Goal: Answer question/provide support: Share knowledge or assist other users

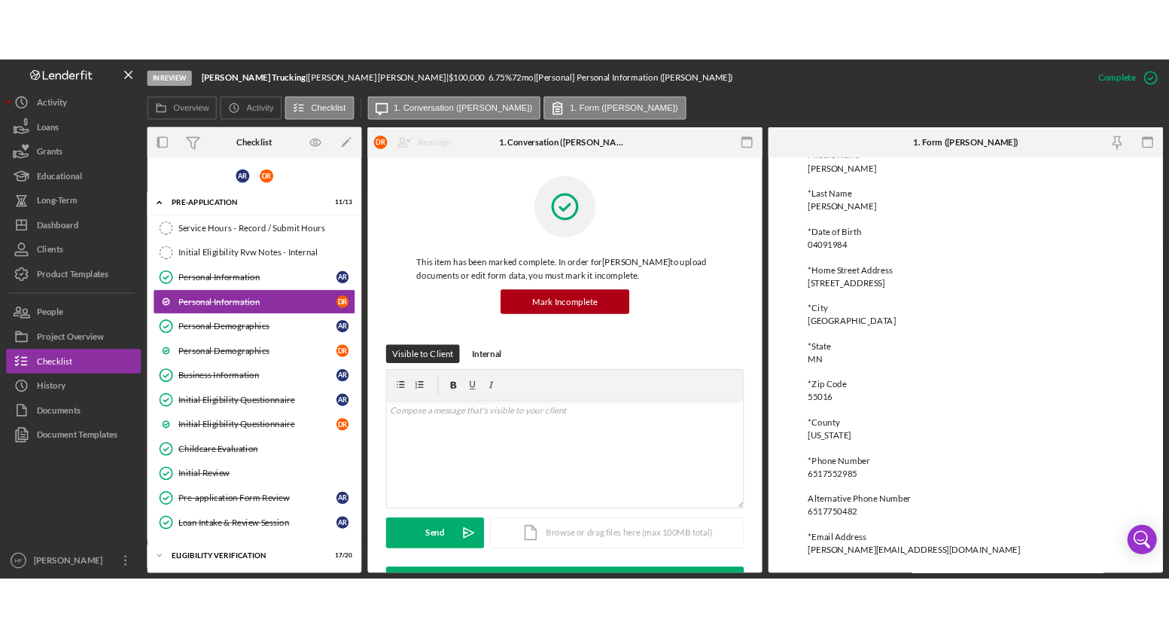
scroll to position [131, 0]
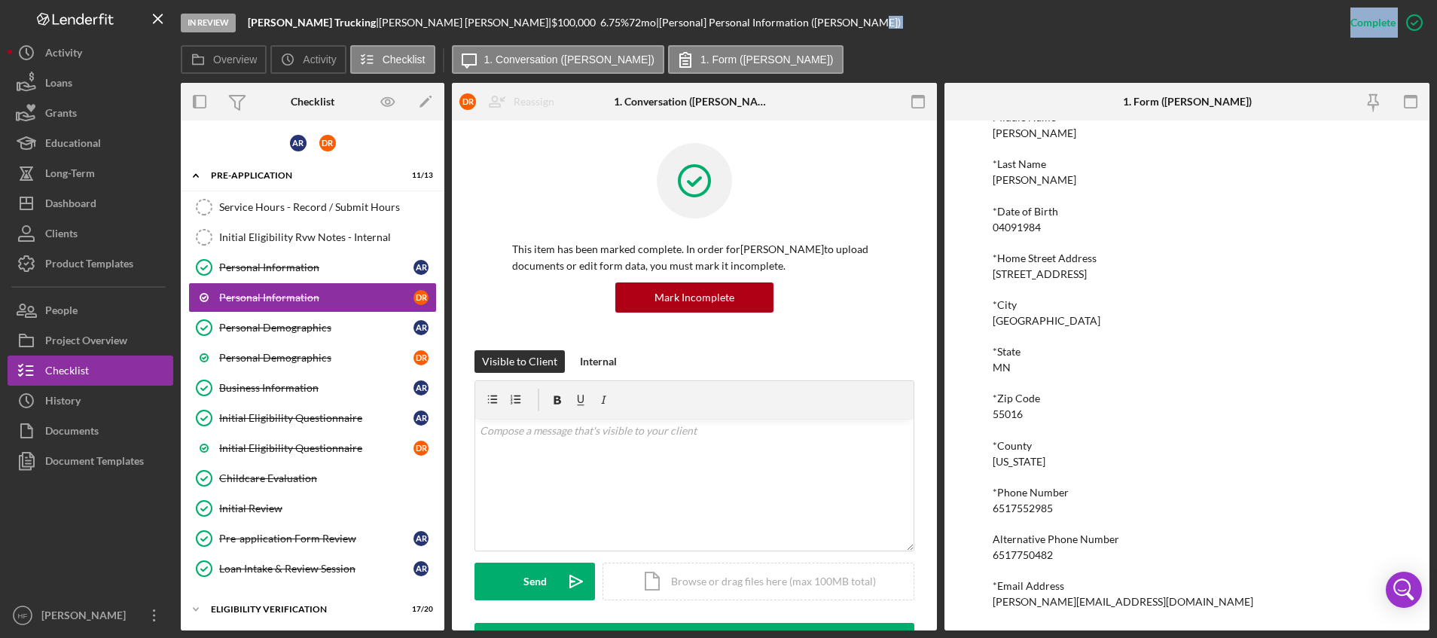
drag, startPoint x: 1436, startPoint y: 40, endPoint x: 1283, endPoint y: 42, distance: 152.9
click at [1156, 42] on div "In Review [PERSON_NAME] Trucking | [PERSON_NAME] | $100,000 $100,000 6.75 % 72 …" at bounding box center [718, 319] width 1437 height 638
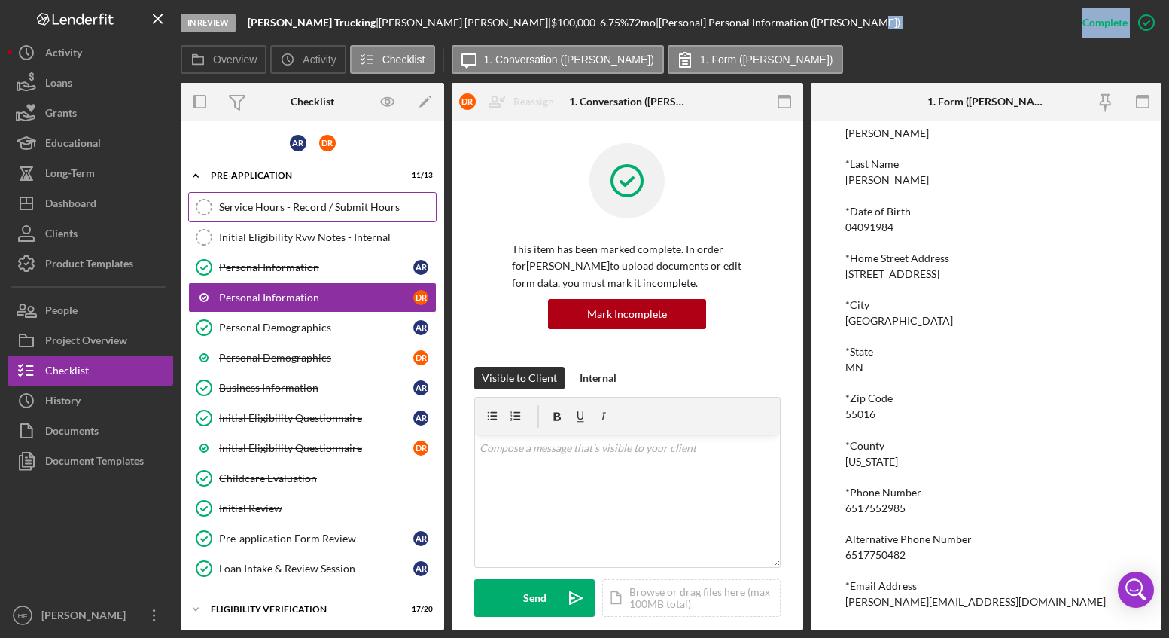
click at [302, 205] on div "Service Hours - Record / Submit Hours" at bounding box center [327, 207] width 217 height 12
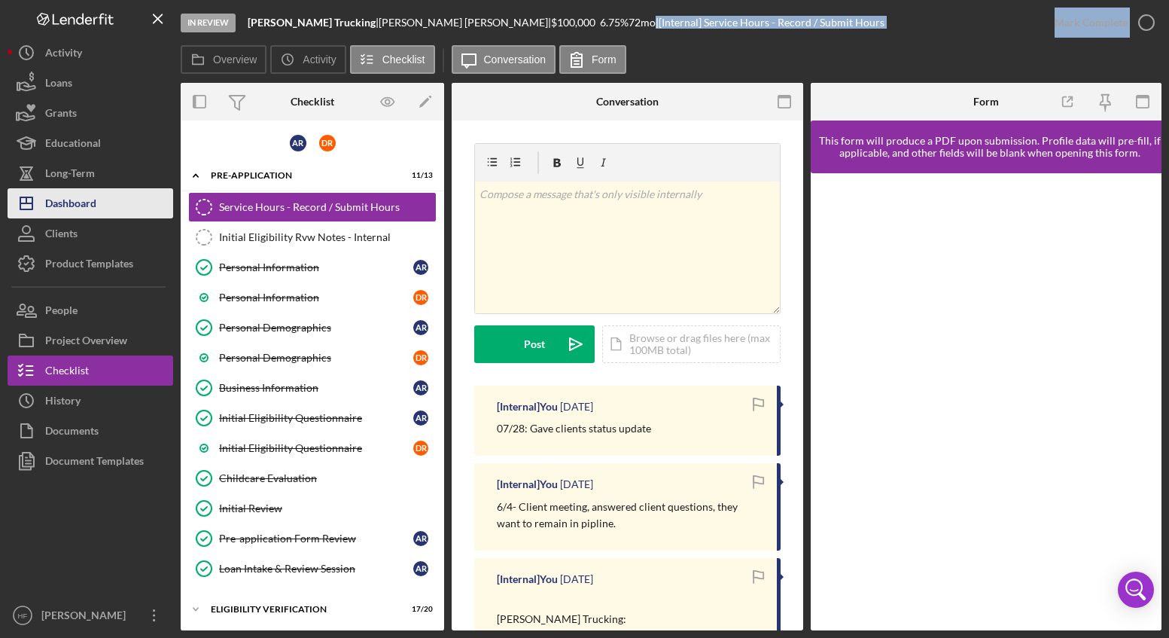
click at [67, 199] on div "Dashboard" at bounding box center [70, 205] width 51 height 34
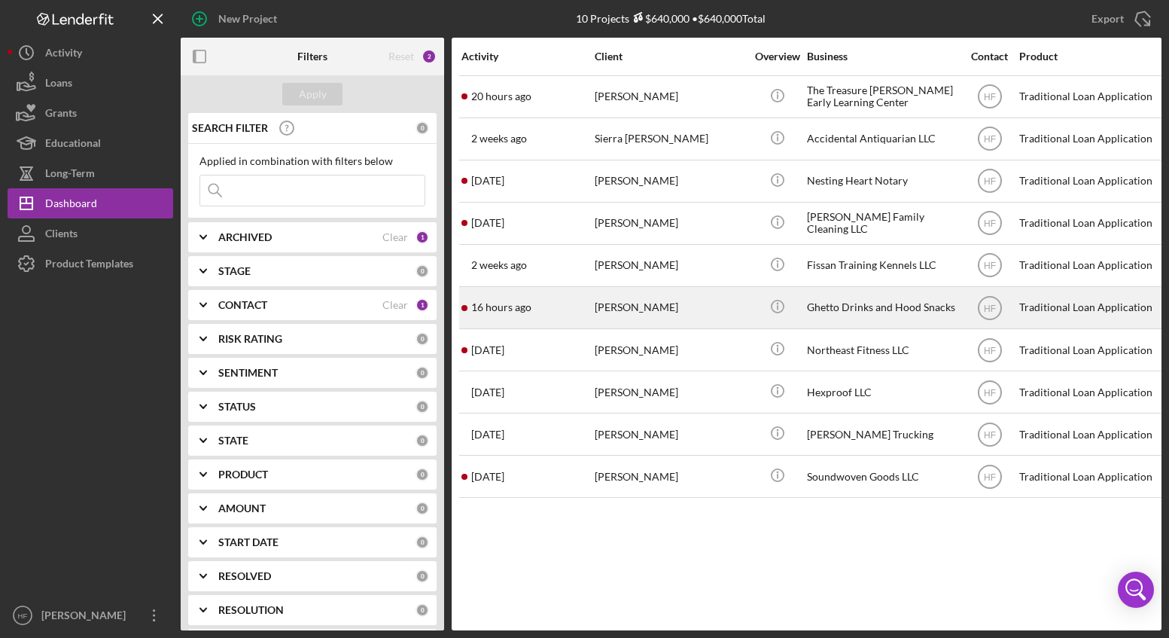
click at [674, 312] on div "[PERSON_NAME]" at bounding box center [670, 308] width 151 height 40
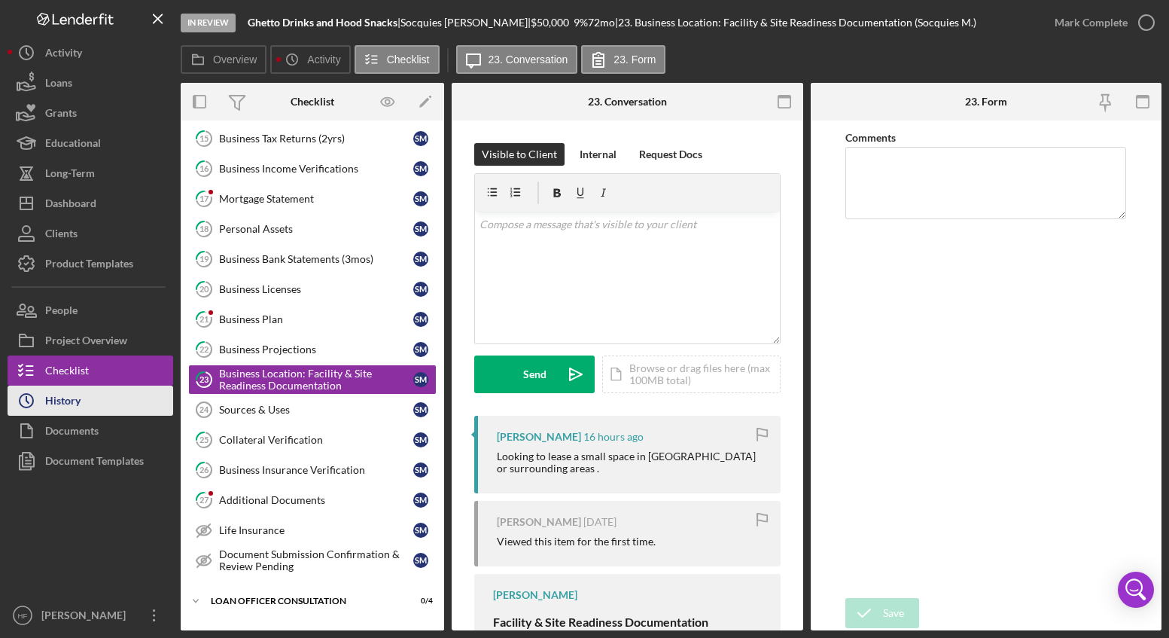
scroll to position [258, 0]
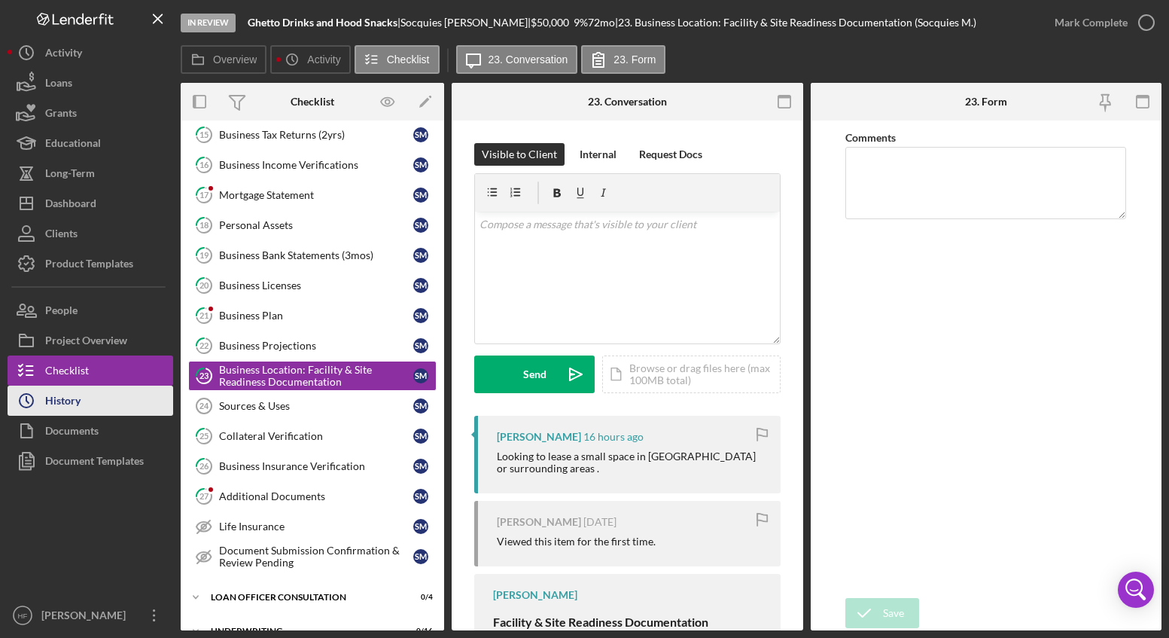
click at [95, 401] on button "Icon/History History" at bounding box center [91, 401] width 166 height 30
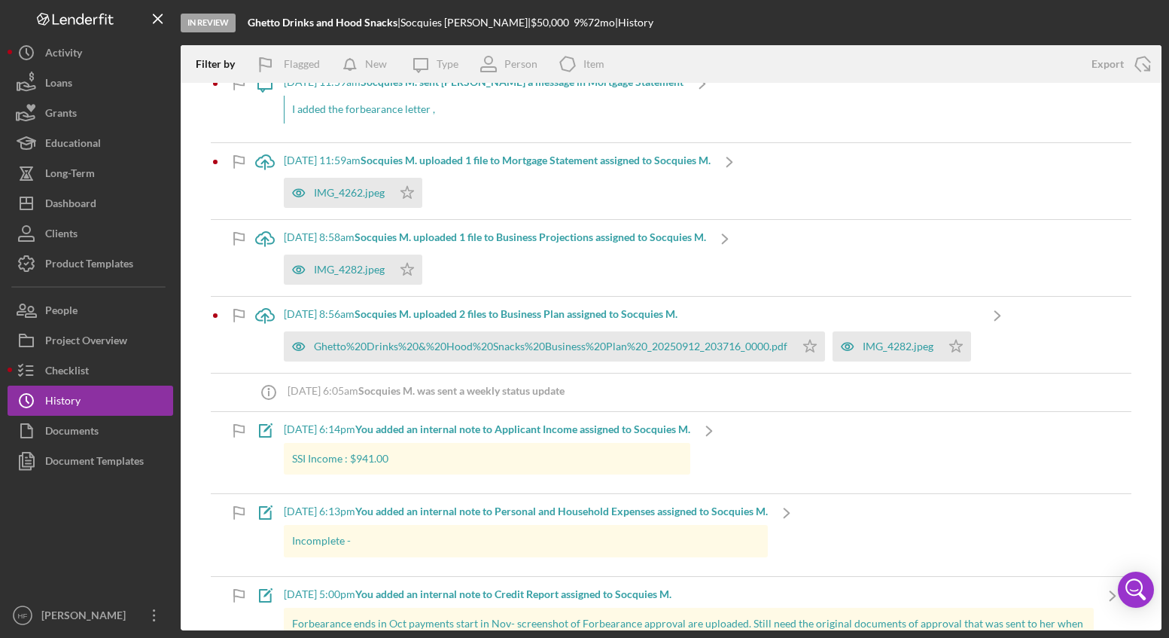
scroll to position [226, 0]
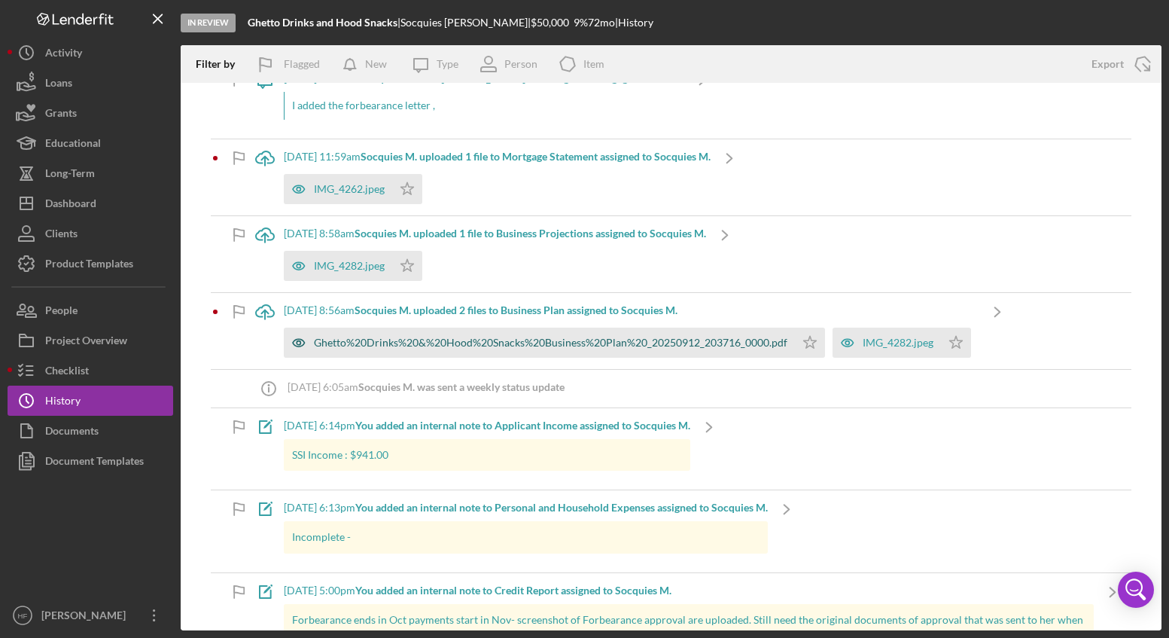
click at [434, 348] on div "Ghetto%20Drinks%20&%20Hood%20Snacks%20Business%20Plan%20_20250912_203716_0000.p…" at bounding box center [551, 343] width 474 height 12
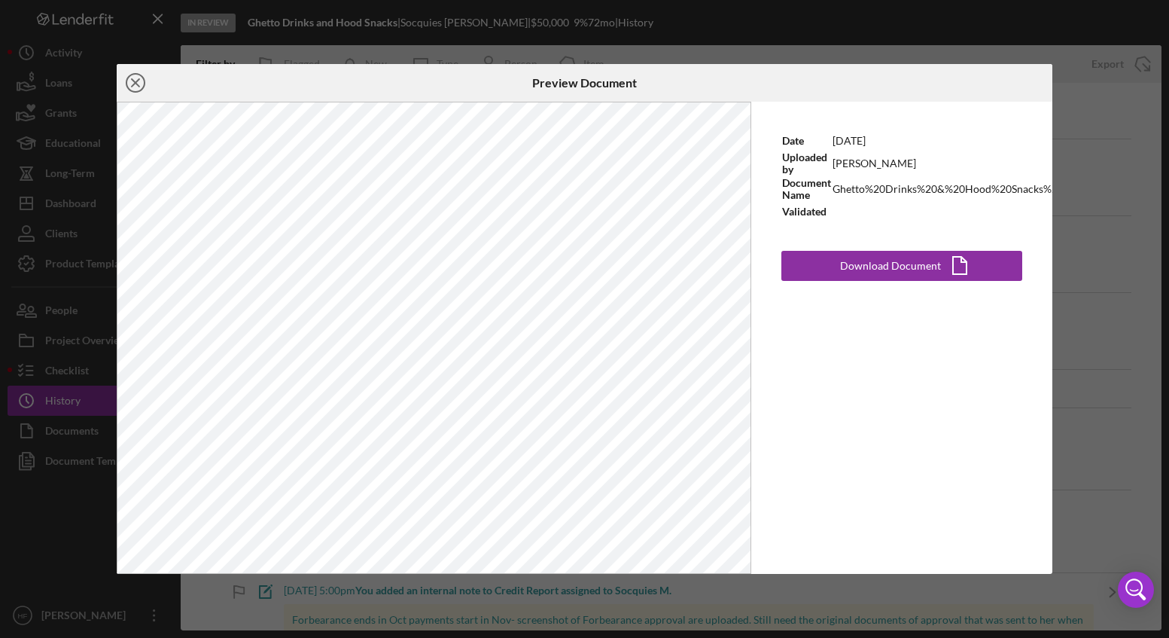
click at [135, 79] on icon "Icon/Close" at bounding box center [136, 83] width 38 height 38
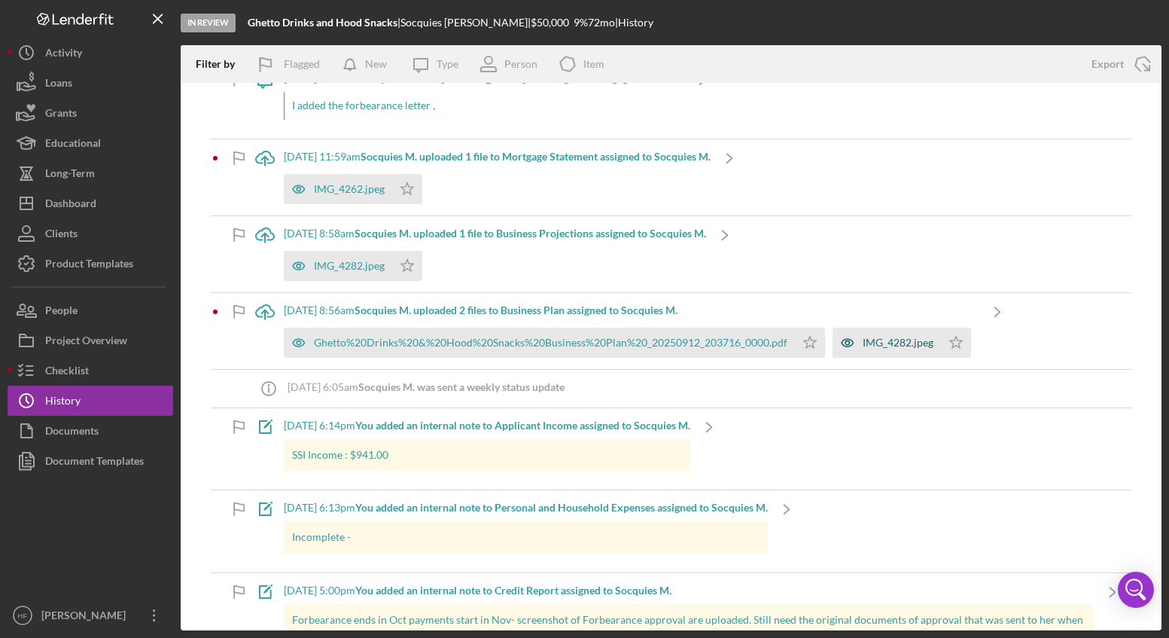
click at [892, 349] on div "IMG_4282.jpeg" at bounding box center [887, 343] width 108 height 30
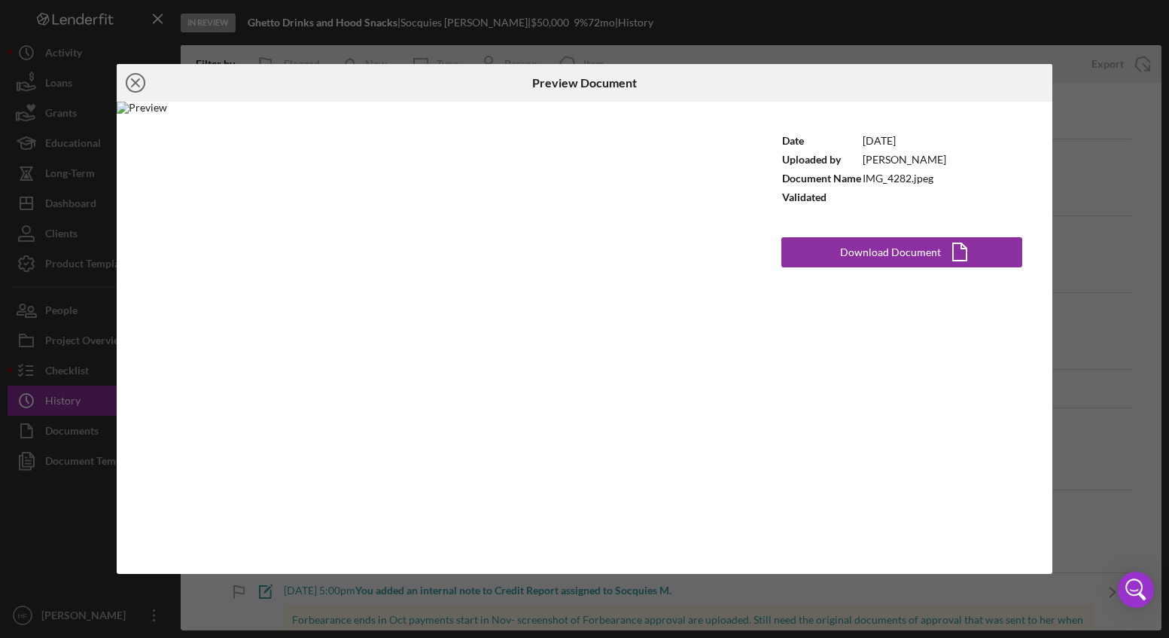
click at [142, 91] on icon "Icon/Close" at bounding box center [136, 83] width 38 height 38
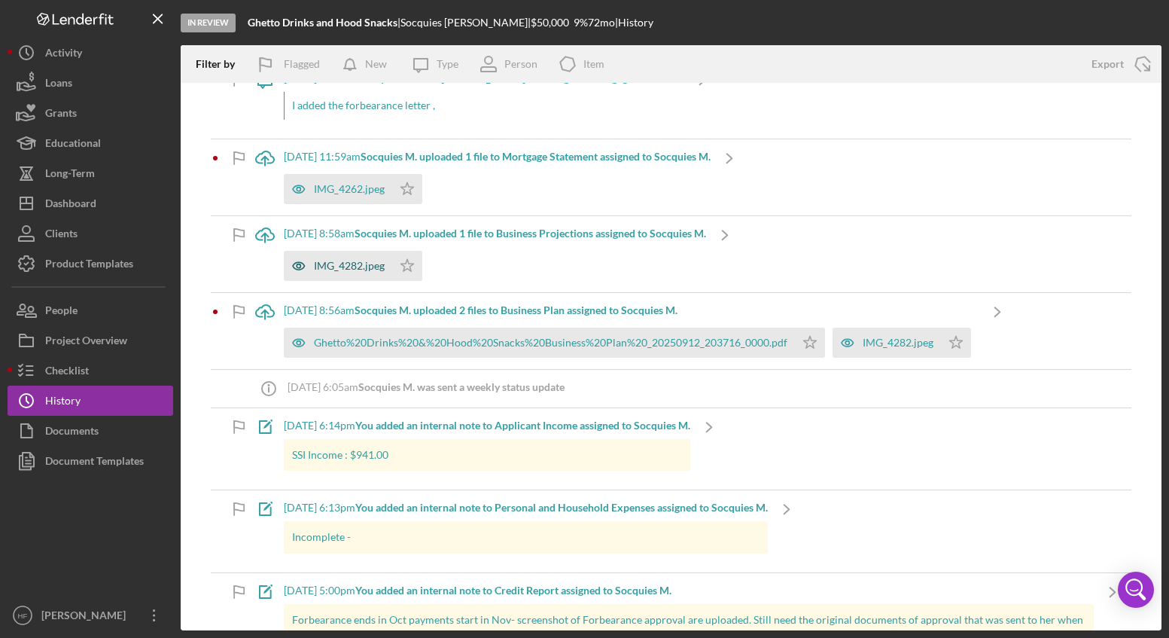
click at [361, 265] on div "IMG_4282.jpeg" at bounding box center [349, 266] width 71 height 12
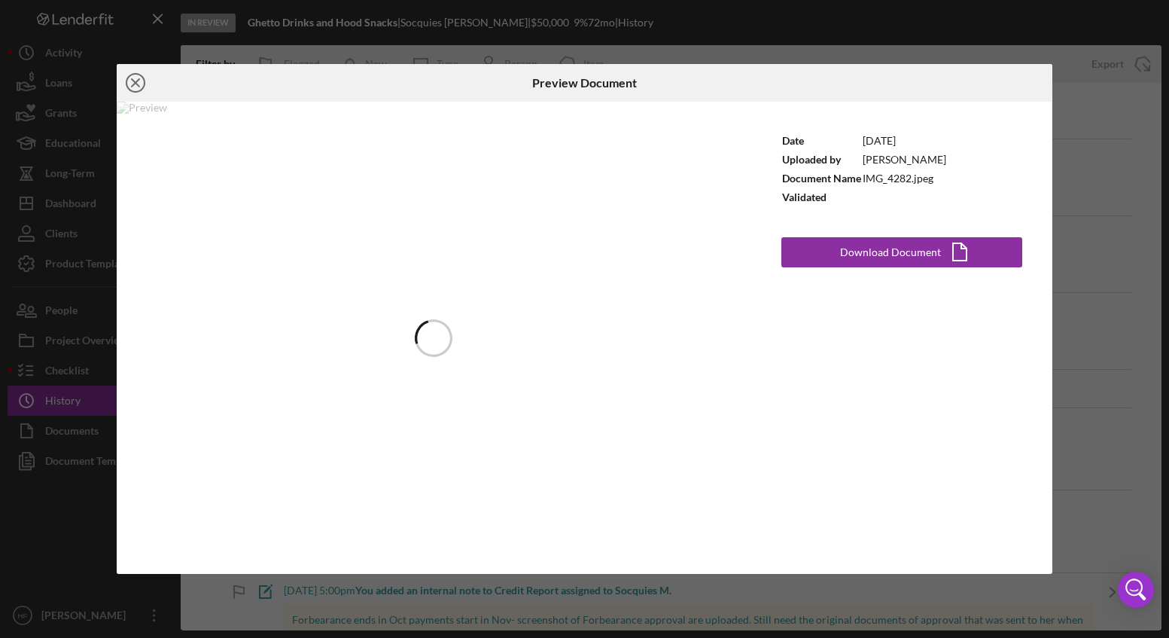
click at [133, 88] on icon "Icon/Close" at bounding box center [136, 83] width 38 height 38
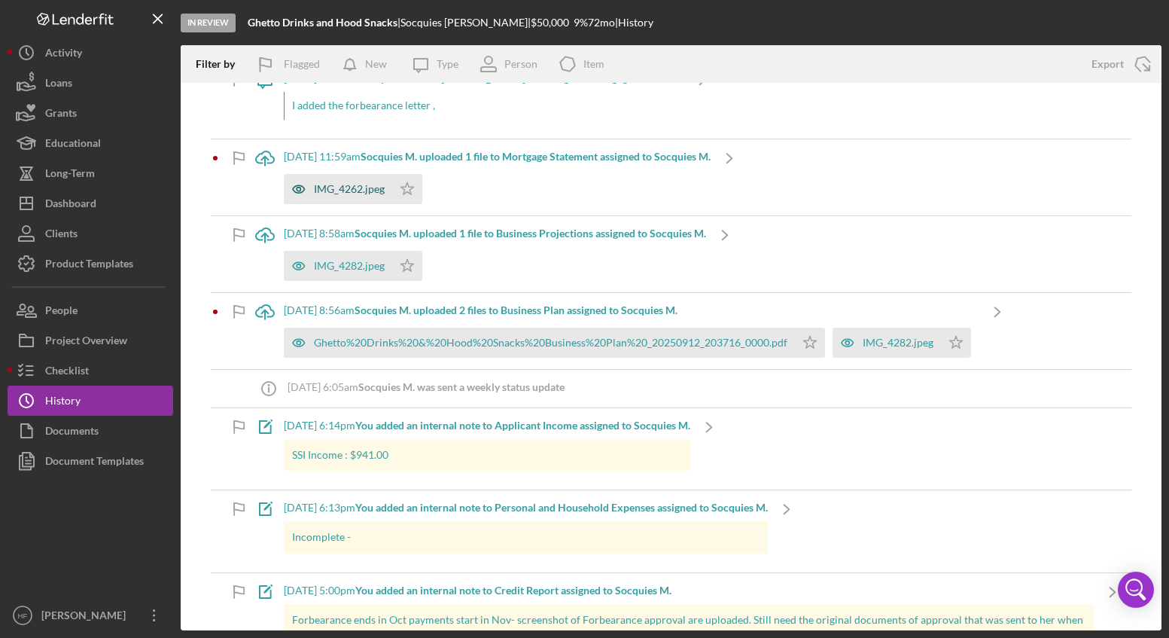
click at [345, 191] on div "IMG_4262.jpeg" at bounding box center [349, 189] width 71 height 12
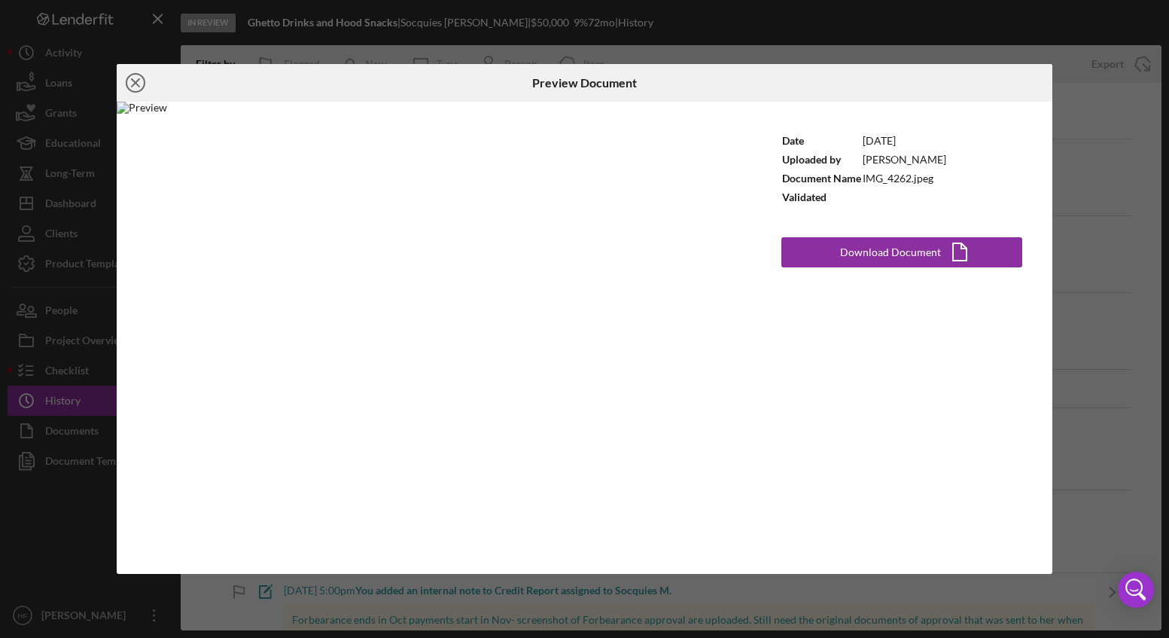
click at [136, 82] on line at bounding box center [136, 83] width 8 height 8
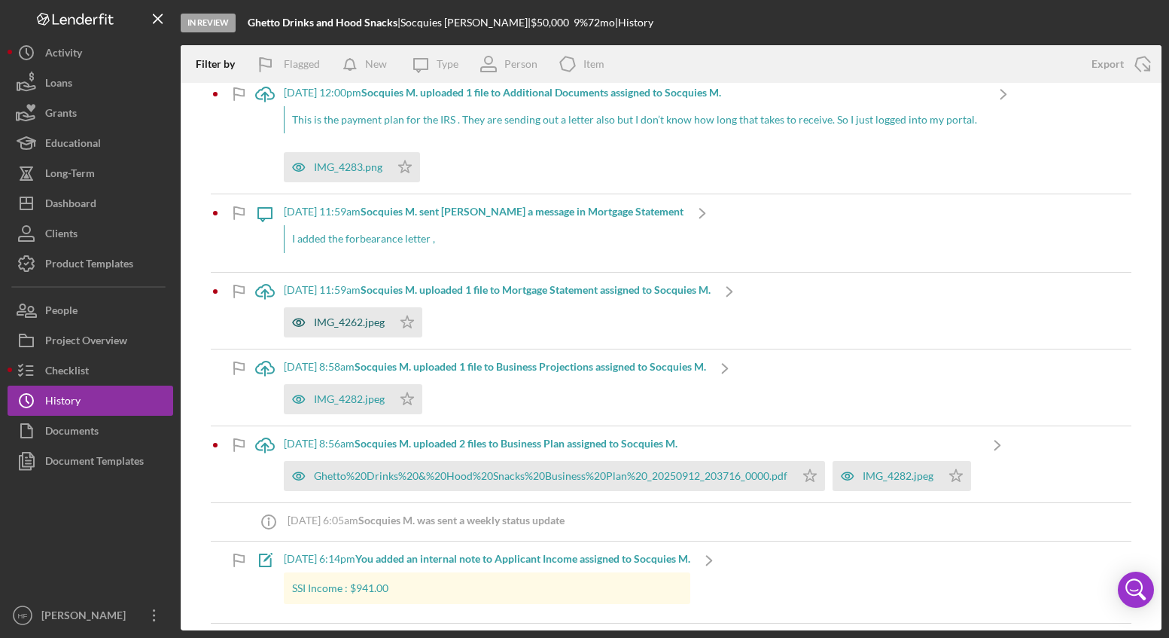
scroll to position [75, 0]
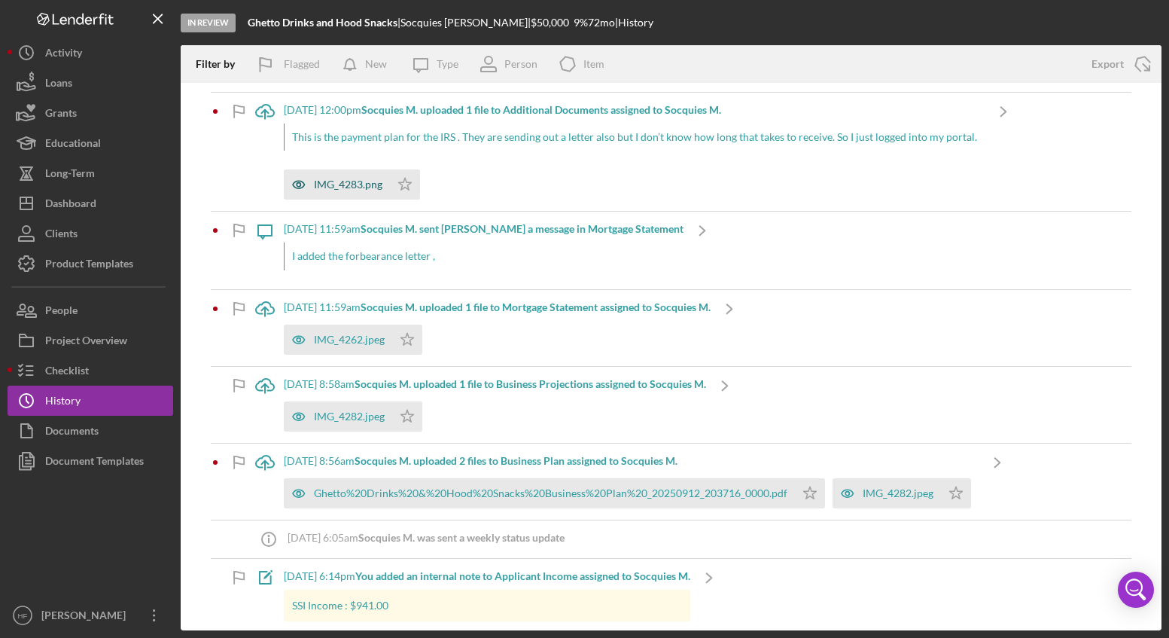
click at [361, 174] on div "IMG_4283.png" at bounding box center [337, 184] width 106 height 30
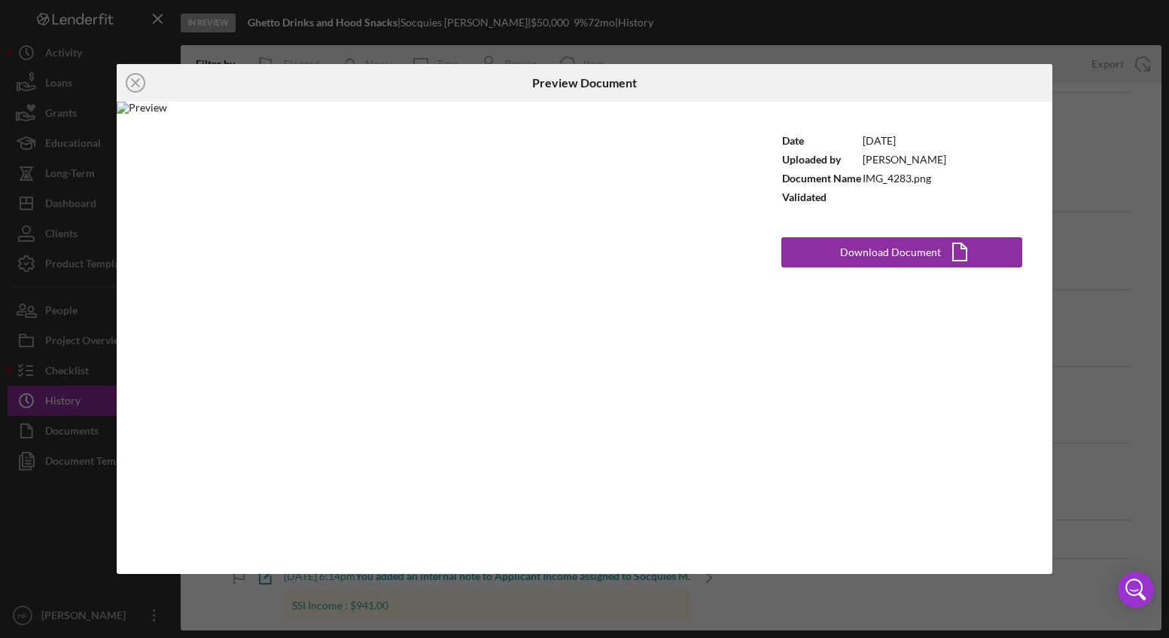
click at [1130, 348] on div "Icon/Close Preview Document Date [DATE] Uploaded by [PERSON_NAME] Document Name…" at bounding box center [584, 319] width 1169 height 638
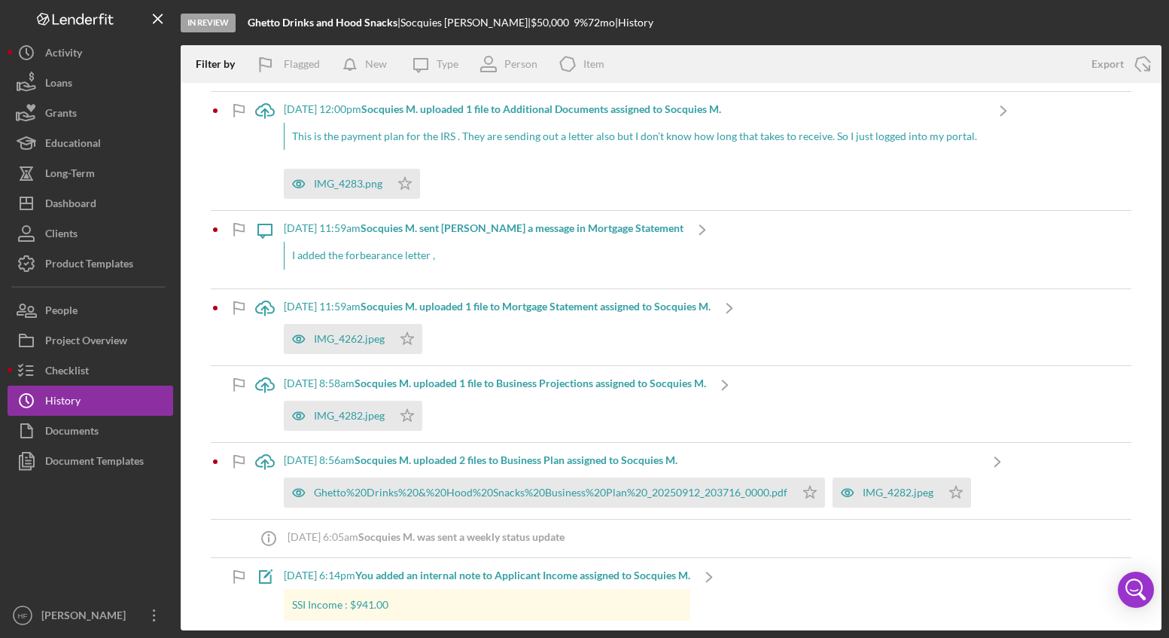
scroll to position [75, 0]
click at [107, 201] on button "Icon/Dashboard Dashboard" at bounding box center [91, 203] width 166 height 30
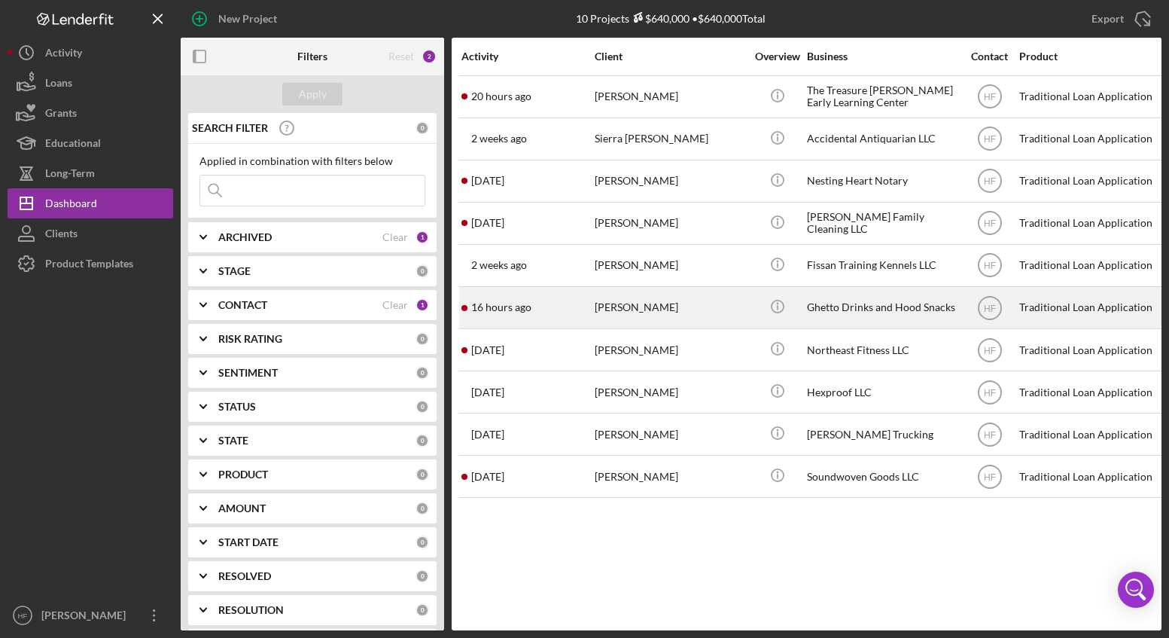
click at [648, 303] on div "[PERSON_NAME]" at bounding box center [670, 308] width 151 height 40
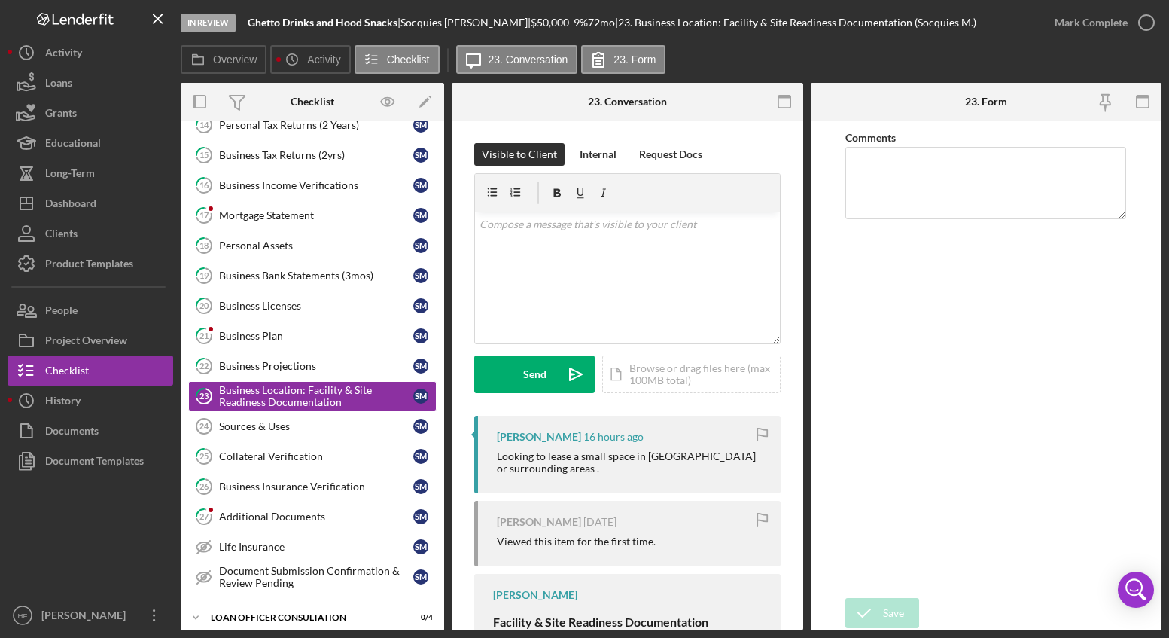
scroll to position [258, 0]
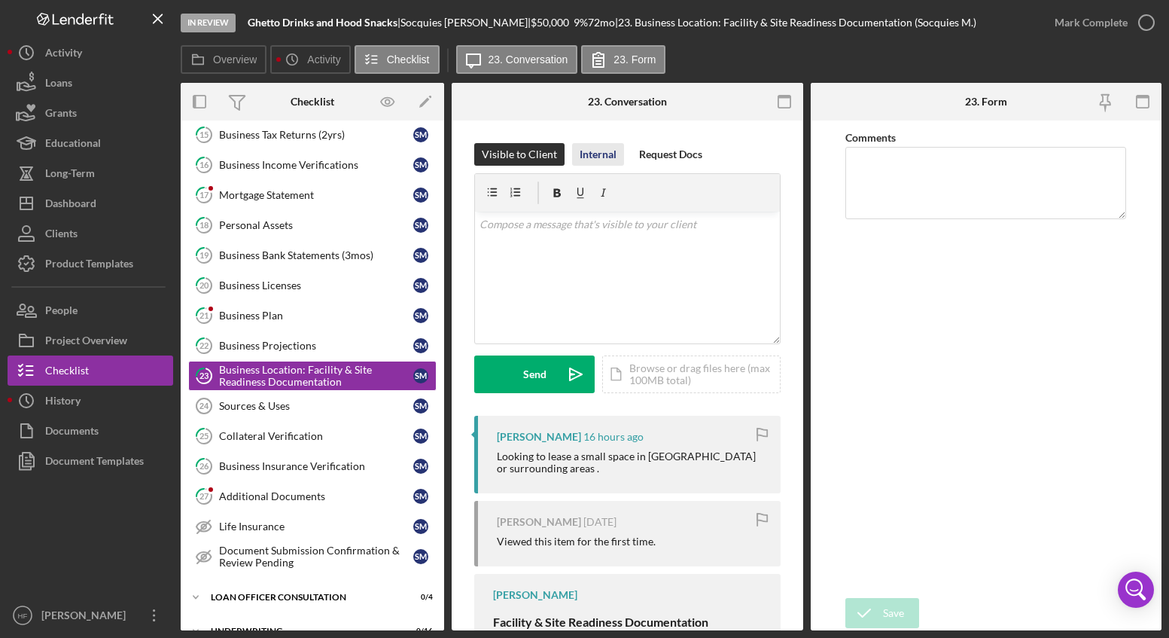
click at [596, 160] on div "Internal" at bounding box center [598, 154] width 37 height 23
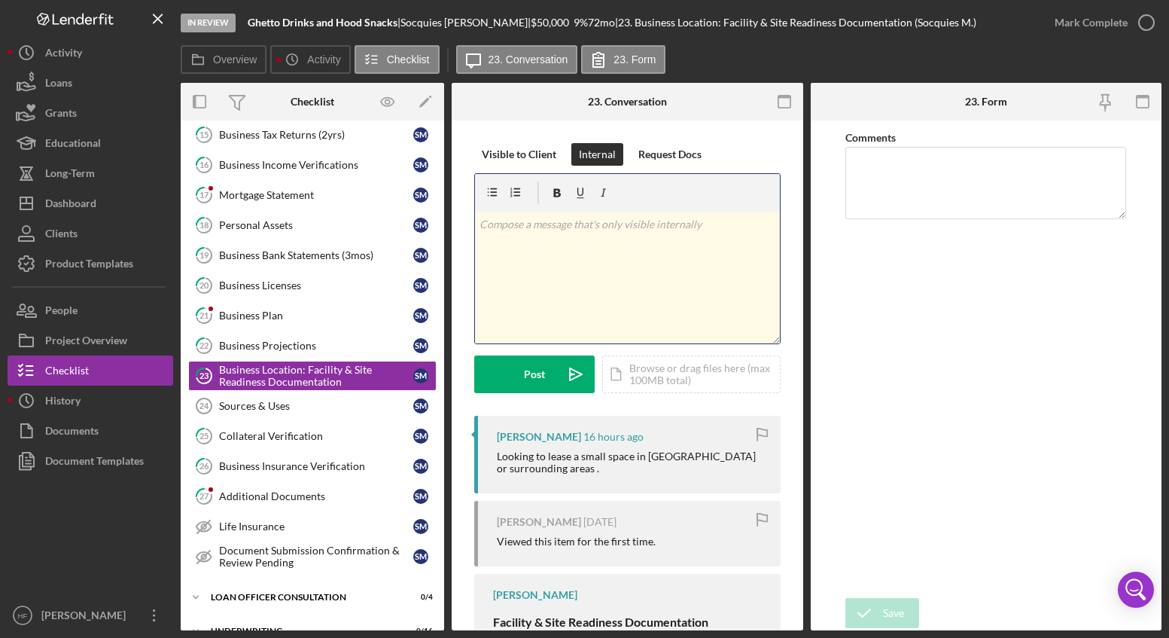
click at [658, 231] on p at bounding box center [628, 224] width 296 height 17
drag, startPoint x: 621, startPoint y: 248, endPoint x: 461, endPoint y: 220, distance: 162.8
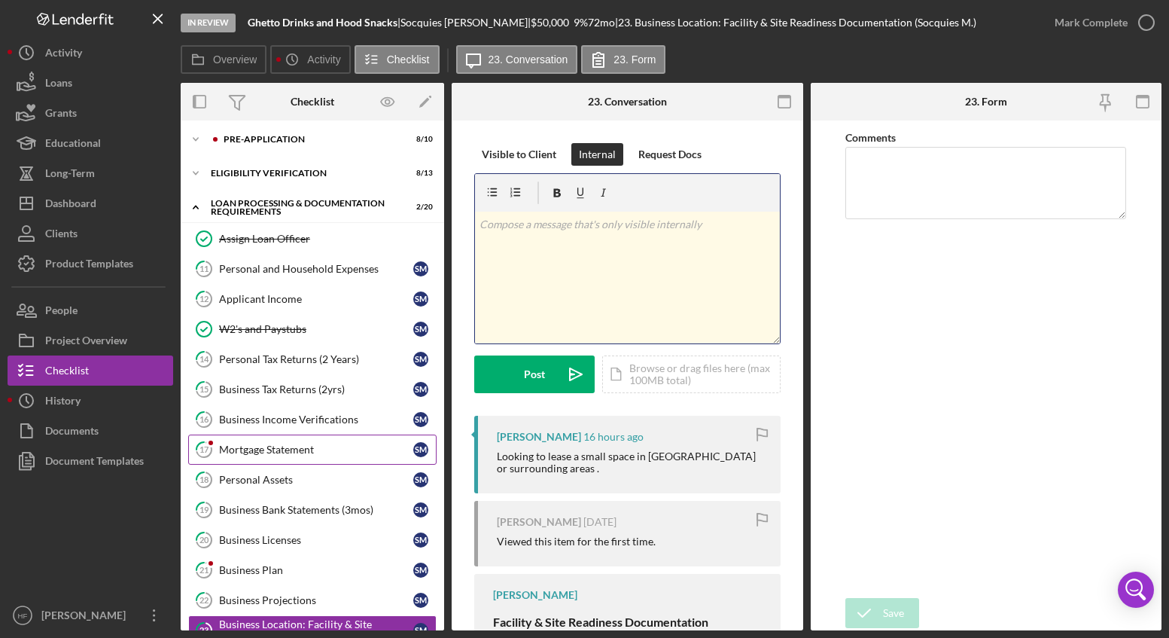
scroll to position [0, 0]
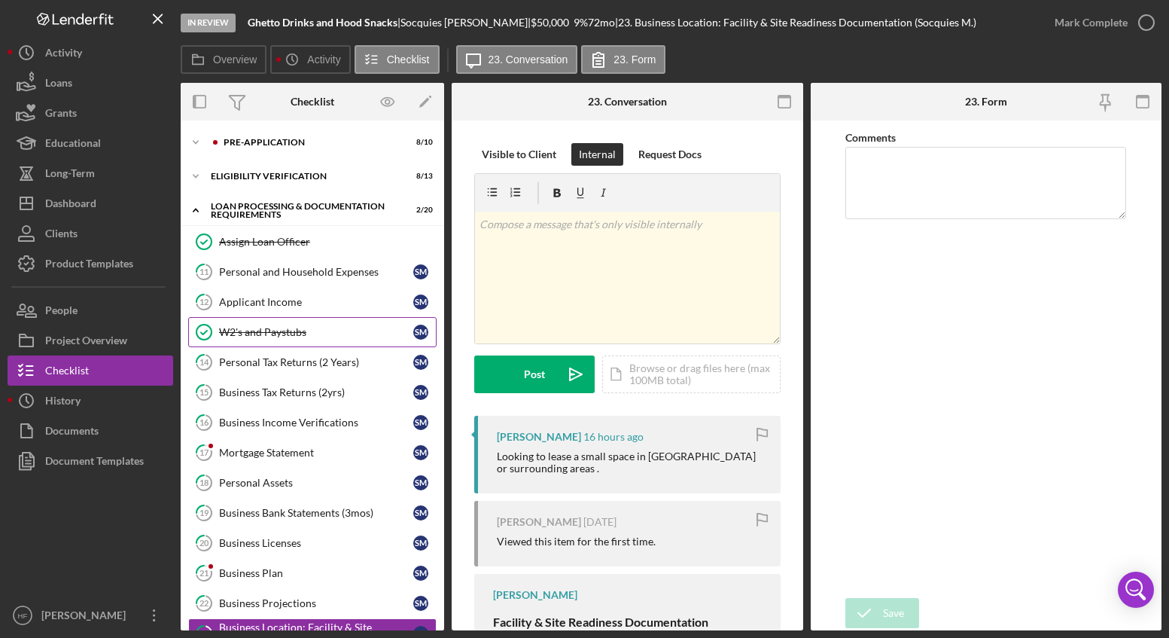
click at [332, 328] on div "W2's and Paystubs" at bounding box center [316, 332] width 194 height 12
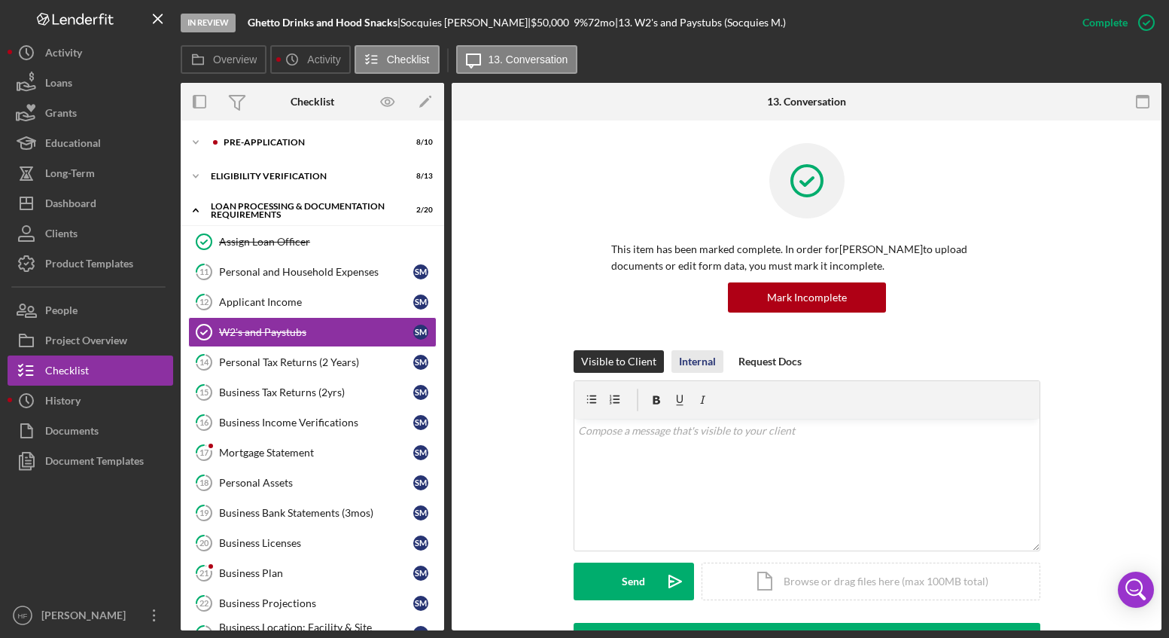
click at [699, 357] on div "Internal" at bounding box center [697, 361] width 37 height 23
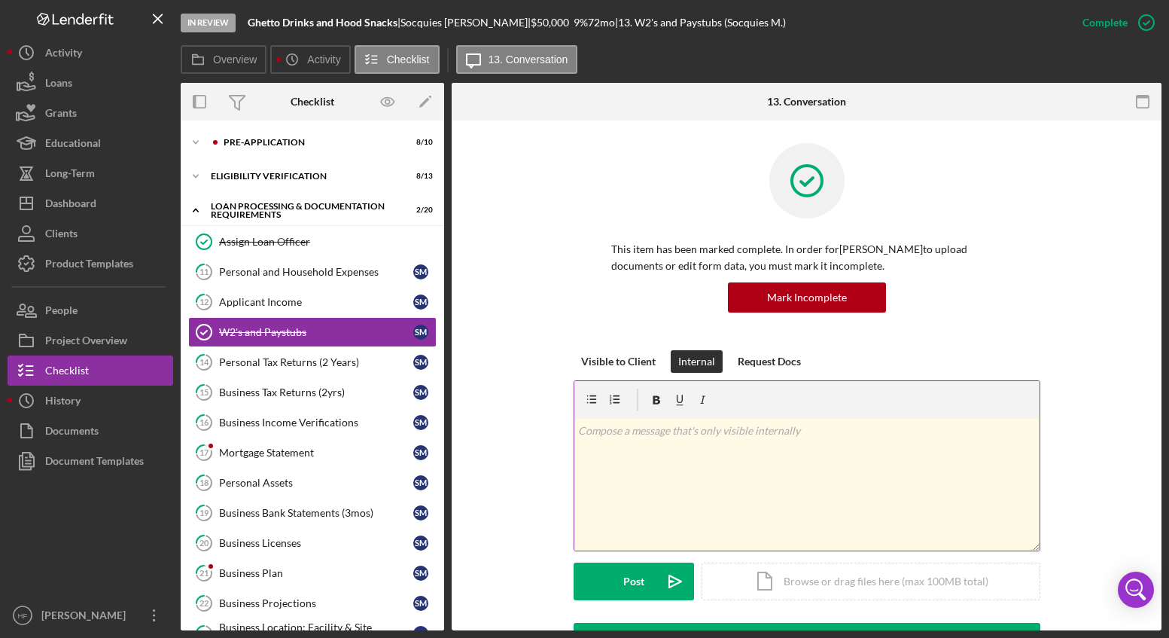
click at [718, 439] on p at bounding box center [806, 430] width 457 height 17
click at [784, 432] on p "Client set up payment plan with IRS starting novemeber 1st for a 100 dollars a …" at bounding box center [806, 430] width 457 height 17
click at [996, 432] on p "Client set up payment plan with IRS starting Novemeber 1st for a 100 dollars a …" at bounding box center [806, 430] width 457 height 17
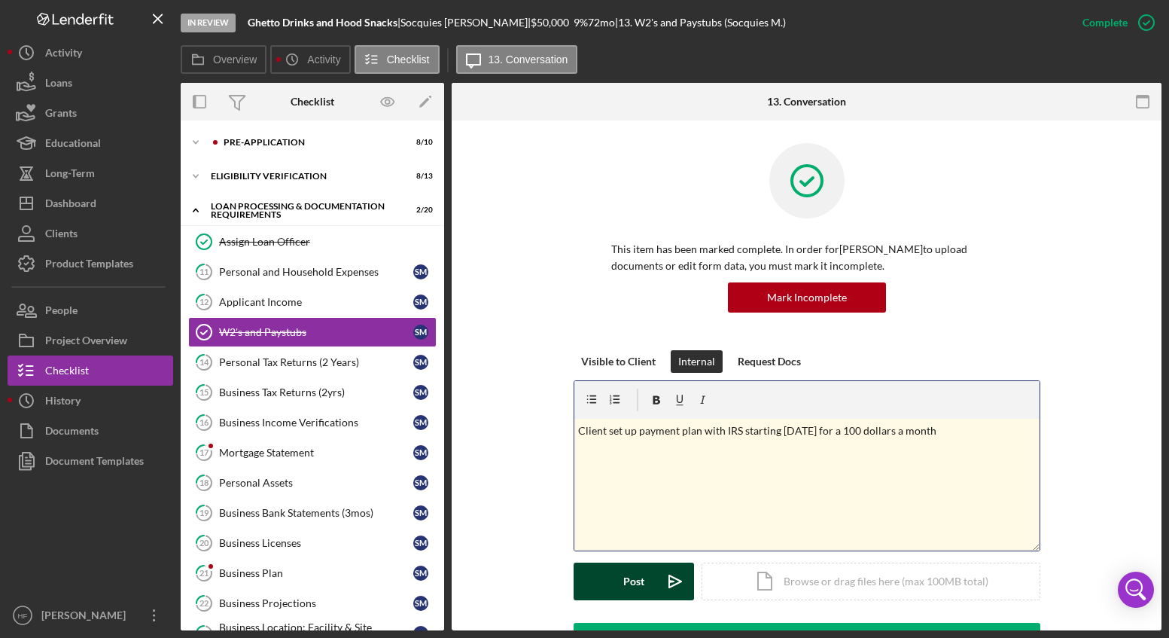
click at [636, 569] on div "Post" at bounding box center [634, 582] width 21 height 38
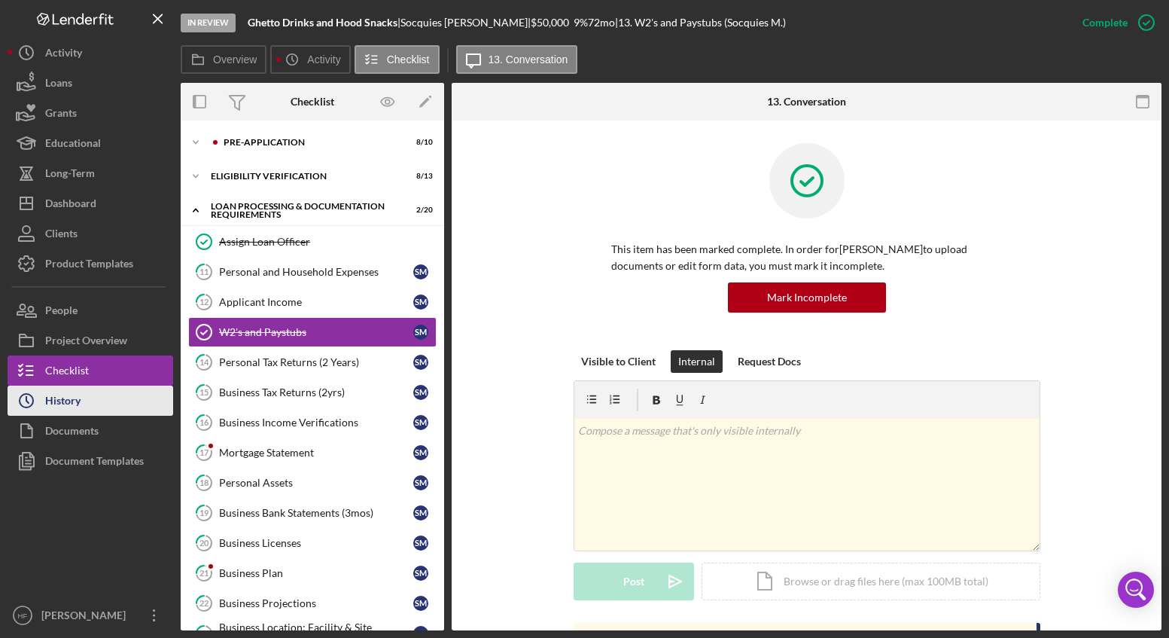
click at [103, 406] on button "Icon/History History" at bounding box center [91, 401] width 166 height 30
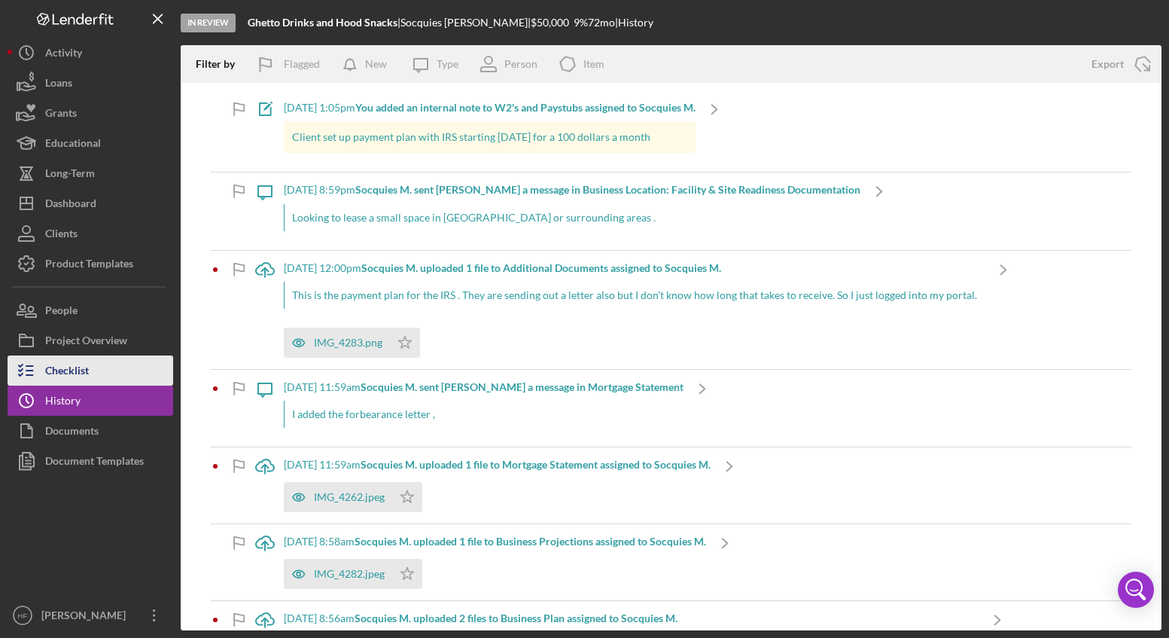
click at [108, 384] on button "Checklist" at bounding box center [91, 370] width 166 height 30
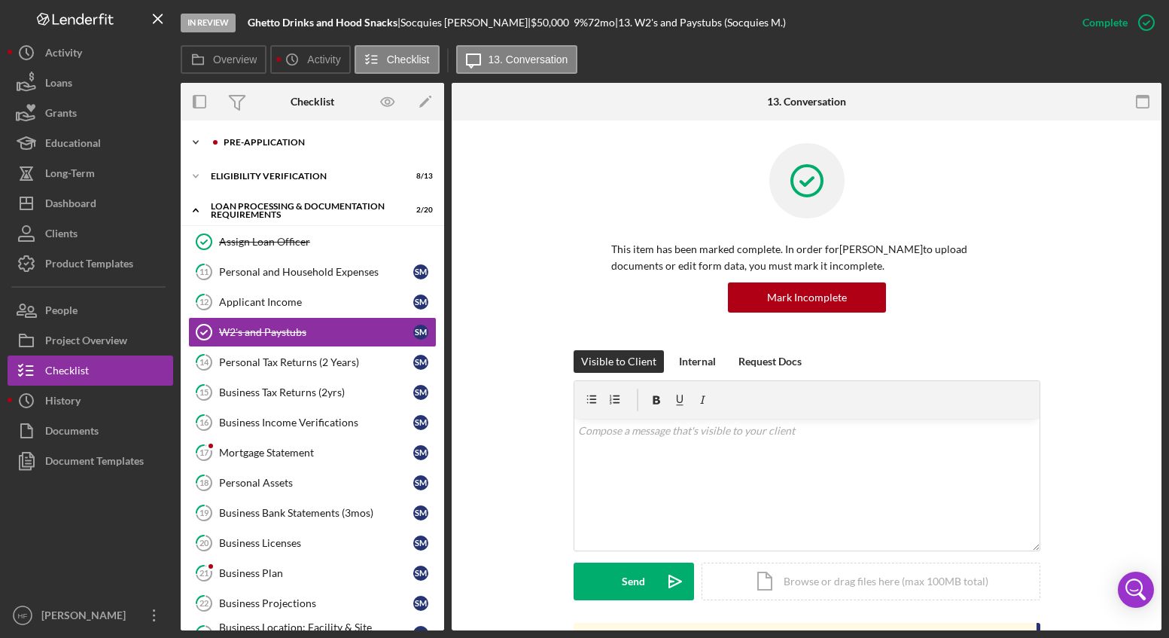
click at [270, 151] on div "Icon/Expander Pre-Application 8 / 10" at bounding box center [313, 142] width 264 height 30
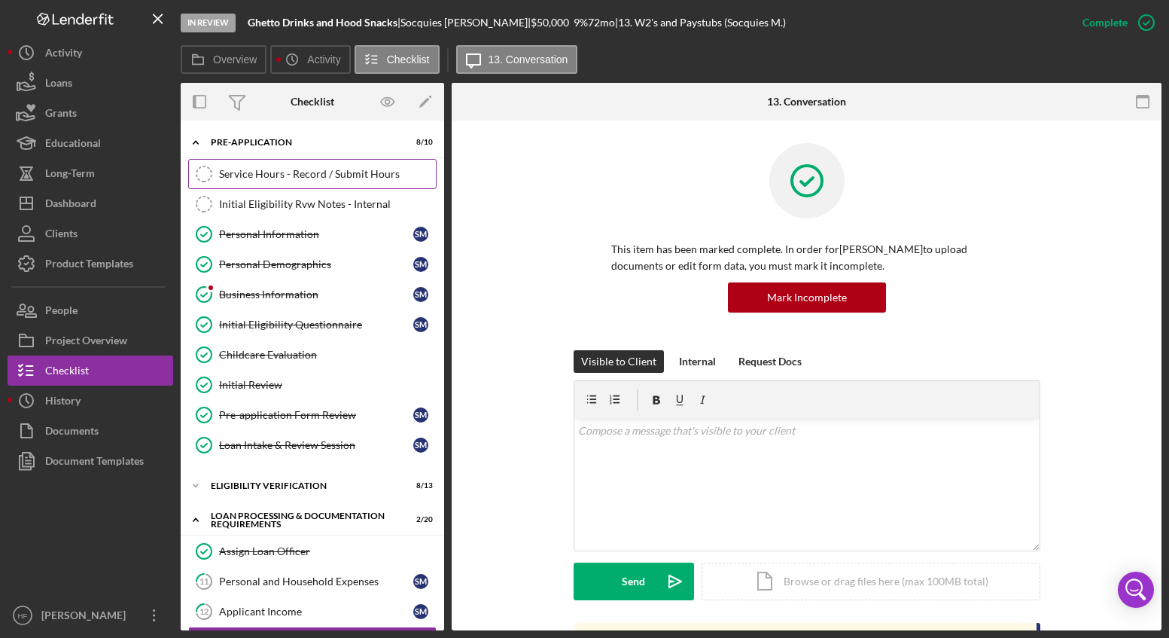
click at [272, 178] on div "Service Hours - Record / Submit Hours" at bounding box center [327, 174] width 217 height 12
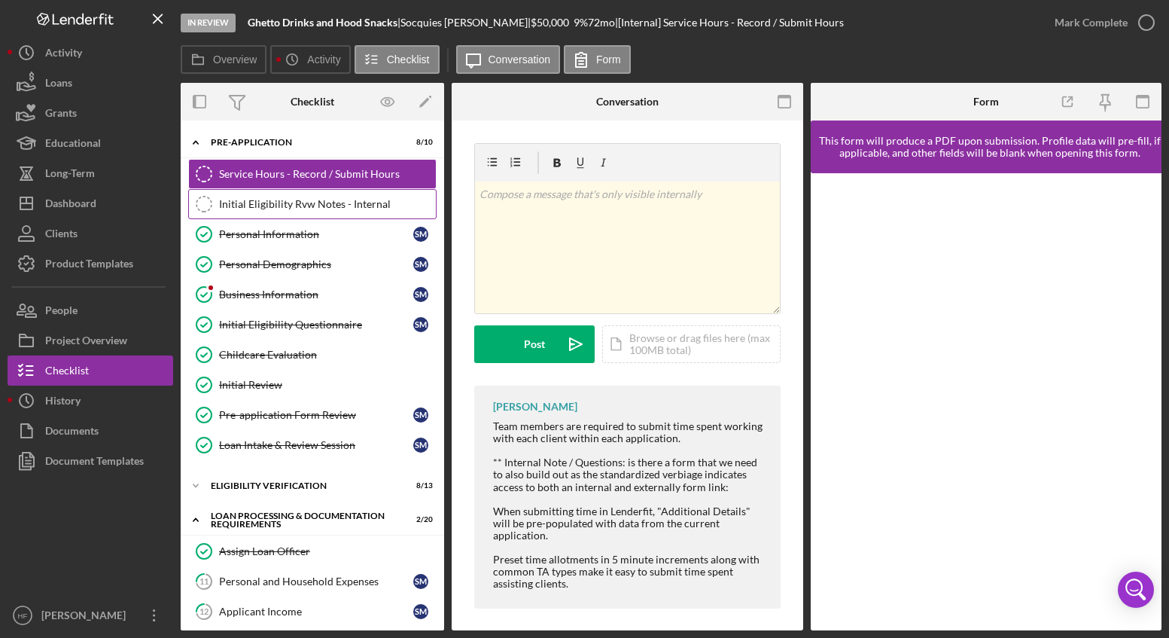
click at [364, 205] on div "Initial Eligibility Rvw Notes - Internal" at bounding box center [327, 204] width 217 height 12
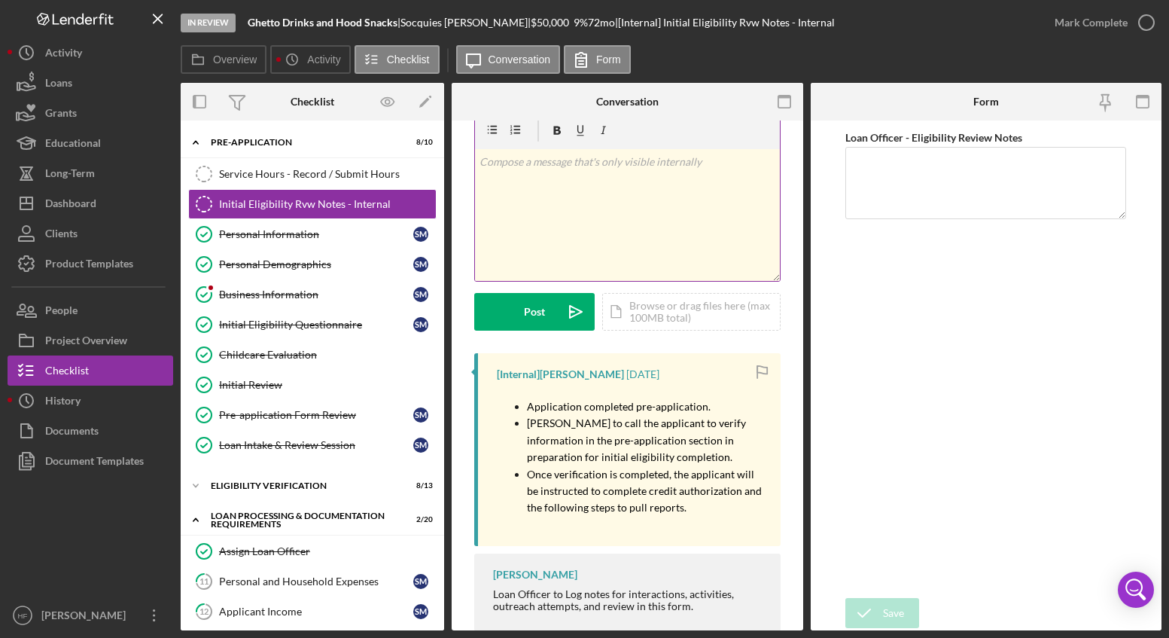
scroll to position [63, 0]
